Goal: Task Accomplishment & Management: Manage account settings

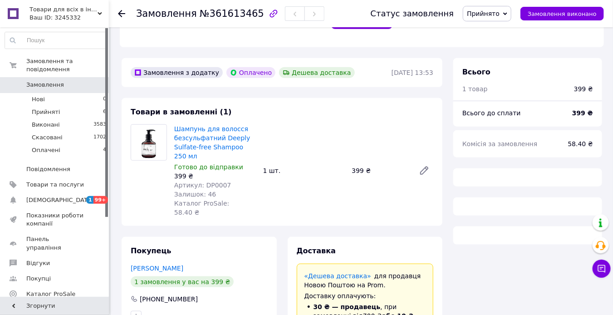
scroll to position [251, 0]
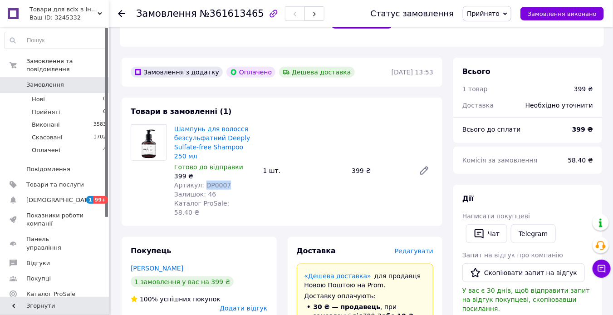
drag, startPoint x: 226, startPoint y: 176, endPoint x: 202, endPoint y: 174, distance: 24.1
click at [202, 181] on div "Артикул: DP0007" at bounding box center [215, 185] width 82 height 9
copy span "DP0007"
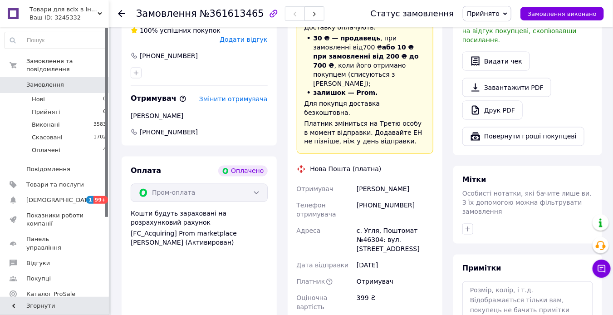
scroll to position [524, 0]
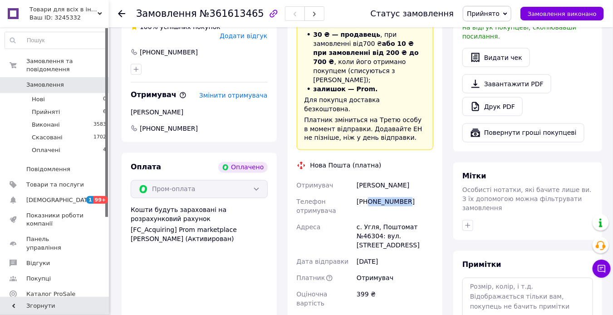
drag, startPoint x: 404, startPoint y: 163, endPoint x: 367, endPoint y: 169, distance: 38.1
click at [367, 194] on div "[PHONE_NUMBER]" at bounding box center [395, 206] width 80 height 25
copy div "0686426328"
drag, startPoint x: 397, startPoint y: 149, endPoint x: 356, endPoint y: 150, distance: 41.3
click at [356, 177] on div "[PERSON_NAME]" at bounding box center [395, 185] width 80 height 16
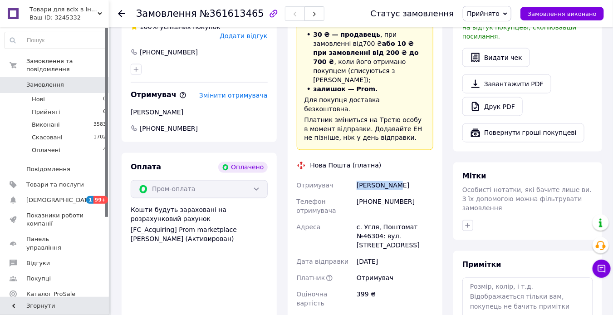
copy div "[PERSON_NAME]"
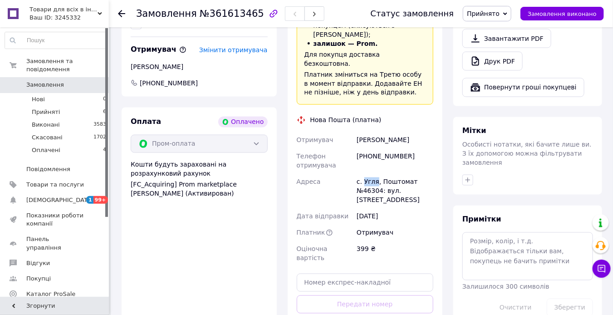
drag, startPoint x: 374, startPoint y: 146, endPoint x: 363, endPoint y: 146, distance: 11.8
click at [363, 174] on div "с. Угля, Поштомат №46304: вул. [STREET_ADDRESS]" at bounding box center [395, 191] width 80 height 34
copy div "Угля"
drag, startPoint x: 380, startPoint y: 155, endPoint x: 363, endPoint y: 152, distance: 16.9
click at [363, 174] on div "с. Угля, Поштомат №46304: вул. [STREET_ADDRESS]" at bounding box center [395, 191] width 80 height 34
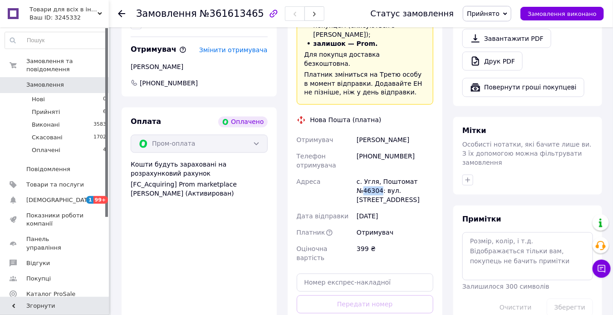
copy div "46304"
drag, startPoint x: 403, startPoint y: 117, endPoint x: 368, endPoint y: 117, distance: 34.9
click at [368, 148] on div "[PHONE_NUMBER]" at bounding box center [395, 160] width 80 height 25
copy div "0686426328"
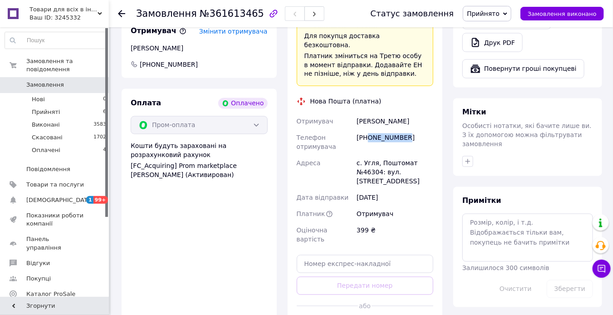
scroll to position [660, 0]
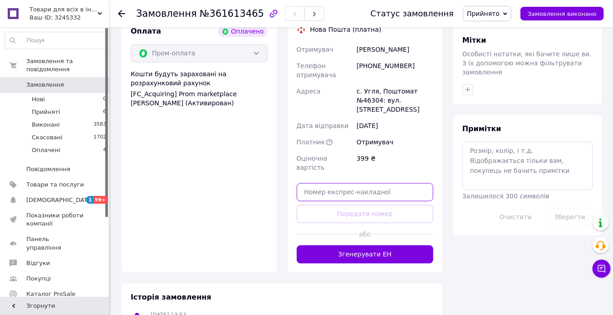
click at [326, 183] on input "text" at bounding box center [365, 192] width 137 height 18
paste input "20451247410632"
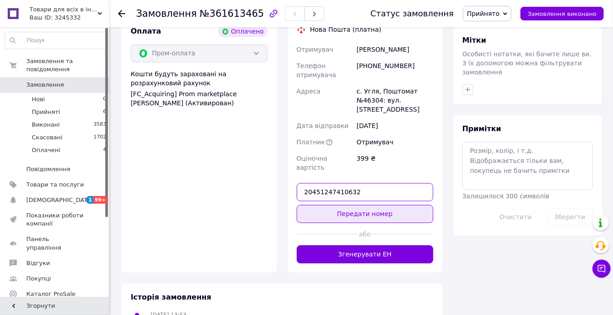
type input "20451247410632"
click at [345, 205] on button "Передати номер" at bounding box center [365, 214] width 137 height 18
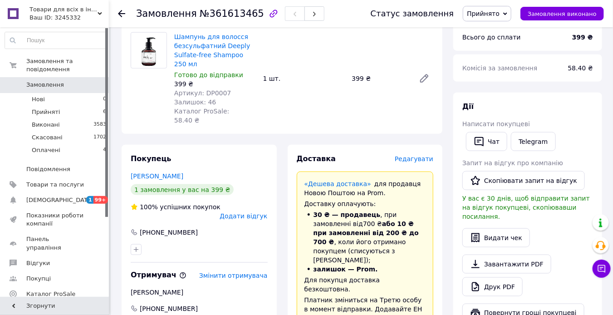
scroll to position [388, 0]
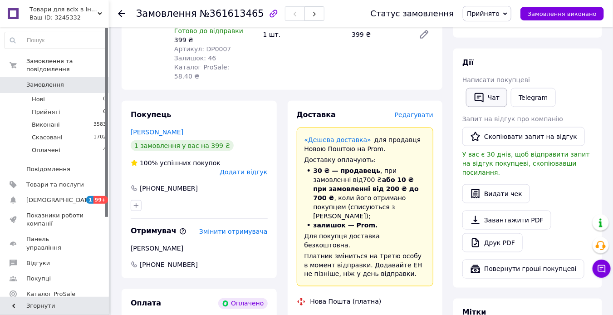
click at [486, 88] on button "Чат" at bounding box center [486, 97] width 41 height 19
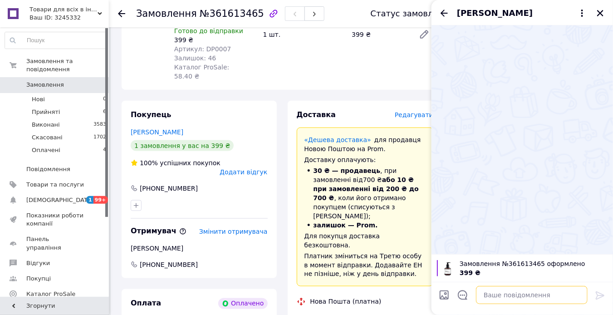
click at [491, 297] on textarea at bounding box center [532, 295] width 112 height 18
paste textarea "Доброго дня, Отримали від Вас замовлення на Розетці на спрей для волосся. Замов…"
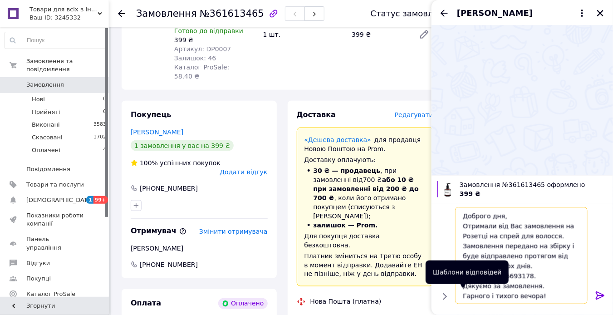
scroll to position [0, 0]
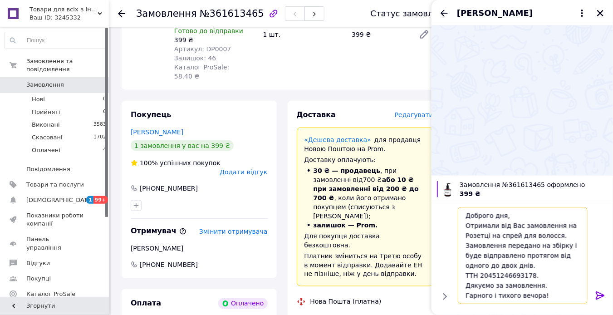
drag, startPoint x: 560, startPoint y: 236, endPoint x: 460, endPoint y: 227, distance: 100.3
click at [460, 227] on textarea "Доброго дня, Отримали від Вас замовлення на Розетці на спрей для волосся. Замов…" at bounding box center [523, 255] width 130 height 97
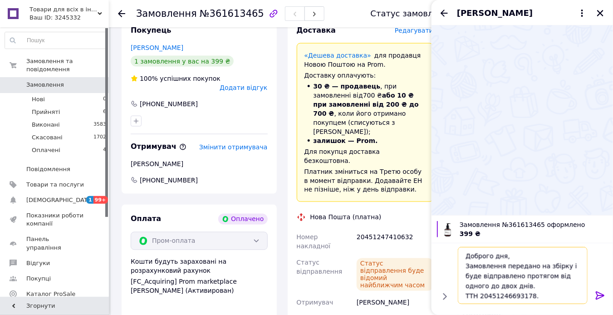
scroll to position [478, 0]
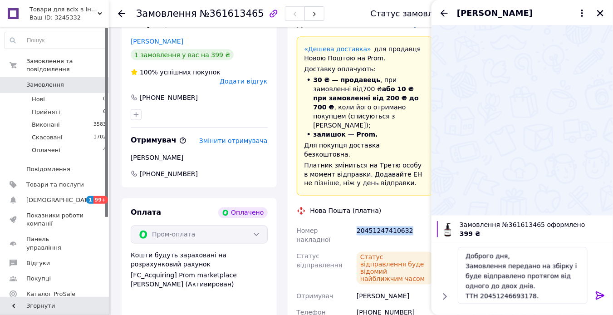
drag, startPoint x: 410, startPoint y: 197, endPoint x: 354, endPoint y: 196, distance: 55.8
copy div "Номер накладної 20451247410632"
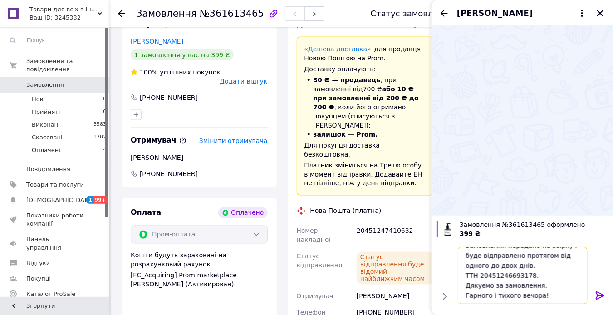
drag, startPoint x: 526, startPoint y: 276, endPoint x: 480, endPoint y: 273, distance: 46.9
click at [480, 273] on textarea "Доброго дня, Замовлення передано на збірку і буде відправлено протягом від одно…" at bounding box center [523, 275] width 130 height 57
paste textarea "20451247410632"
click at [466, 283] on textarea "Доброго дня, Замовлення передано на збірку і буде відправлено протягом від одно…" at bounding box center [523, 275] width 130 height 57
type textarea "Доброго дня, Замовлення передано на збірку і буде відправлено протягом від одно…"
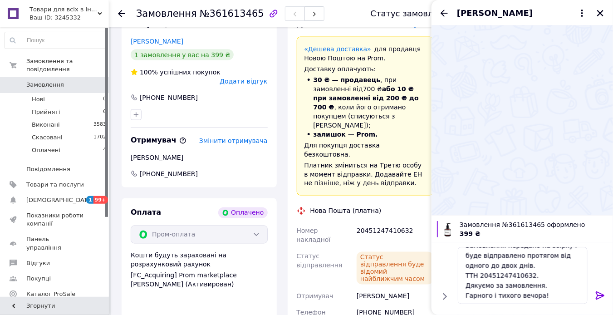
click at [595, 294] on icon at bounding box center [600, 295] width 11 height 11
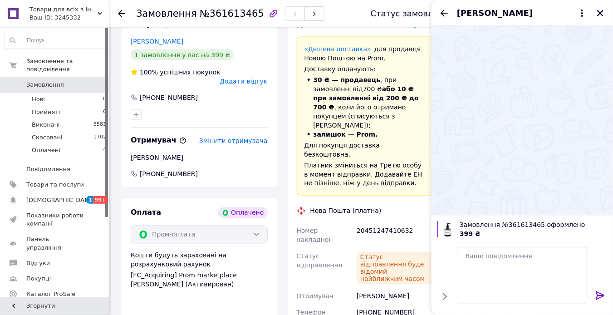
scroll to position [0, 0]
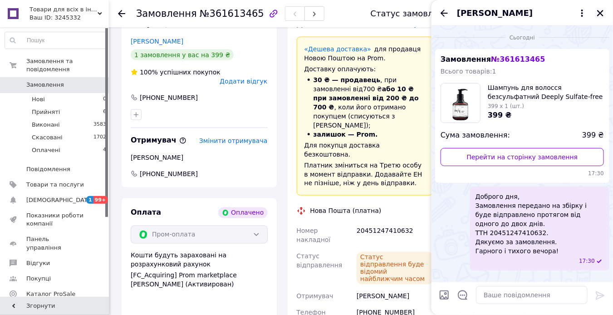
click at [601, 11] on icon "Закрити" at bounding box center [600, 13] width 8 height 8
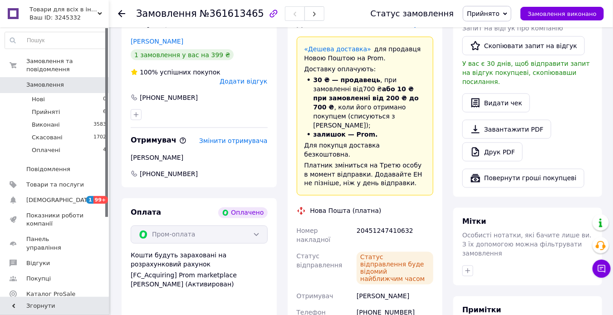
click at [33, 81] on span "Замовлення" at bounding box center [45, 85] width 38 height 8
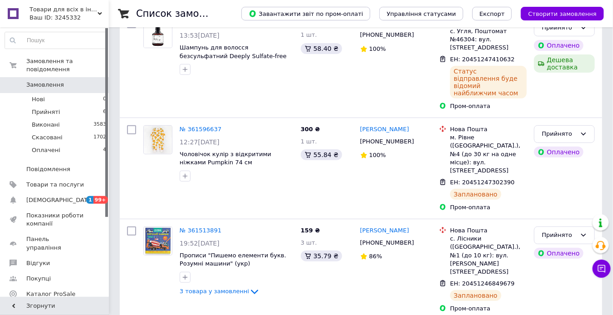
scroll to position [91, 0]
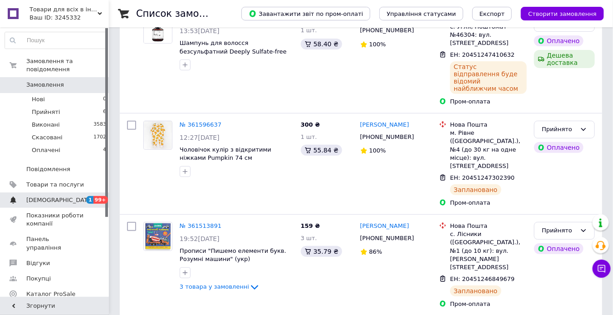
click at [63, 196] on span "[DEMOGRAPHIC_DATA]" at bounding box center [55, 200] width 58 height 8
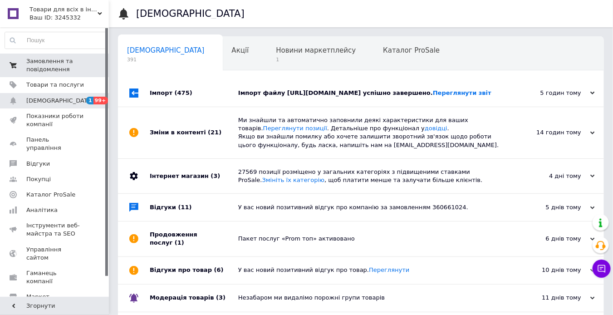
click at [81, 66] on span "Замовлення та повідомлення" at bounding box center [55, 65] width 58 height 16
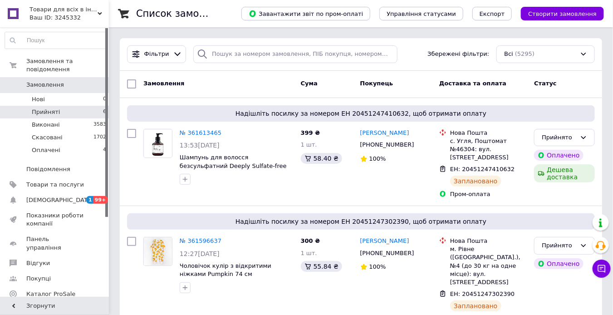
click at [45, 108] on span "Прийняті" at bounding box center [46, 112] width 28 height 8
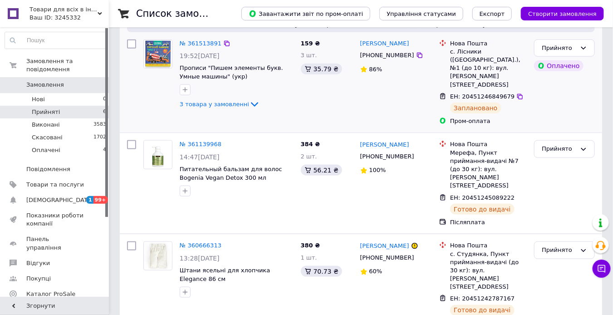
scroll to position [419, 0]
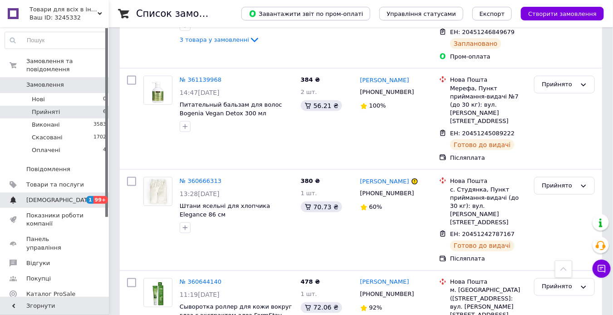
click at [63, 196] on span "[DEMOGRAPHIC_DATA]" at bounding box center [55, 200] width 58 height 8
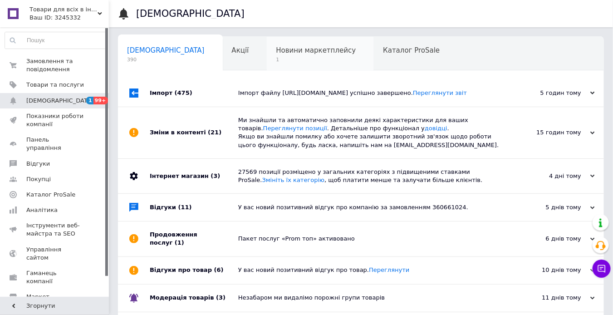
click at [276, 56] on span "1" at bounding box center [316, 59] width 80 height 7
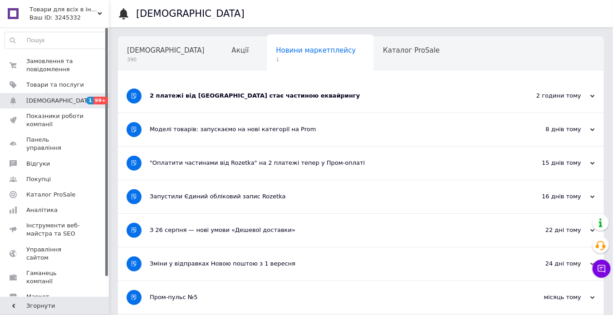
click at [351, 105] on div "2 платежі від [GEOGRAPHIC_DATA] стає частиною еквайрингу" at bounding box center [327, 95] width 354 height 33
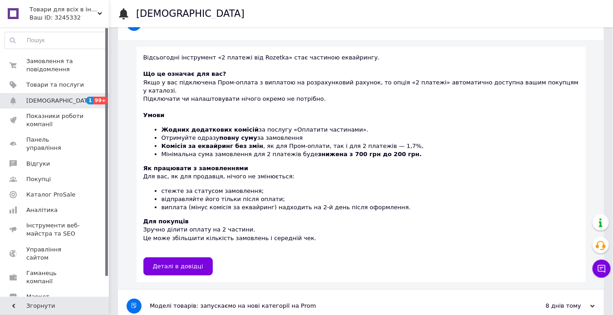
scroll to position [91, 0]
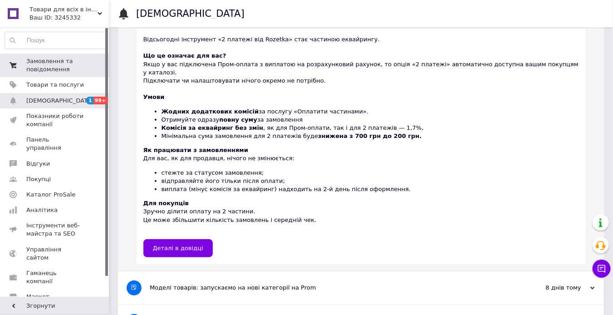
click at [58, 67] on span "Замовлення та повідомлення" at bounding box center [55, 65] width 58 height 16
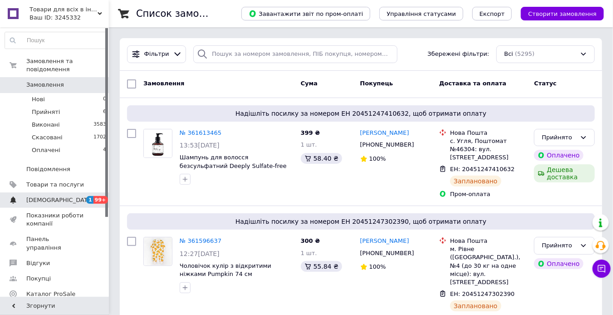
click at [34, 196] on span "[DEMOGRAPHIC_DATA]" at bounding box center [59, 200] width 67 height 8
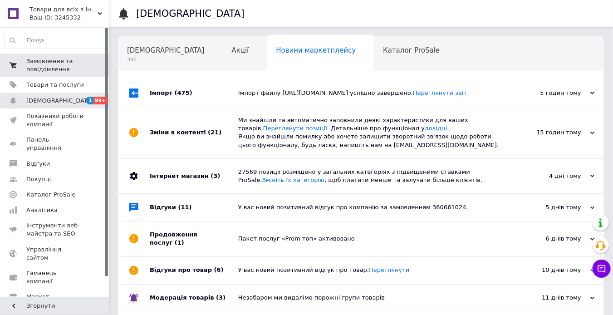
click at [65, 74] on link "Замовлення та повідомлення 0 0" at bounding box center [56, 66] width 112 height 24
